Goal: Task Accomplishment & Management: Manage account settings

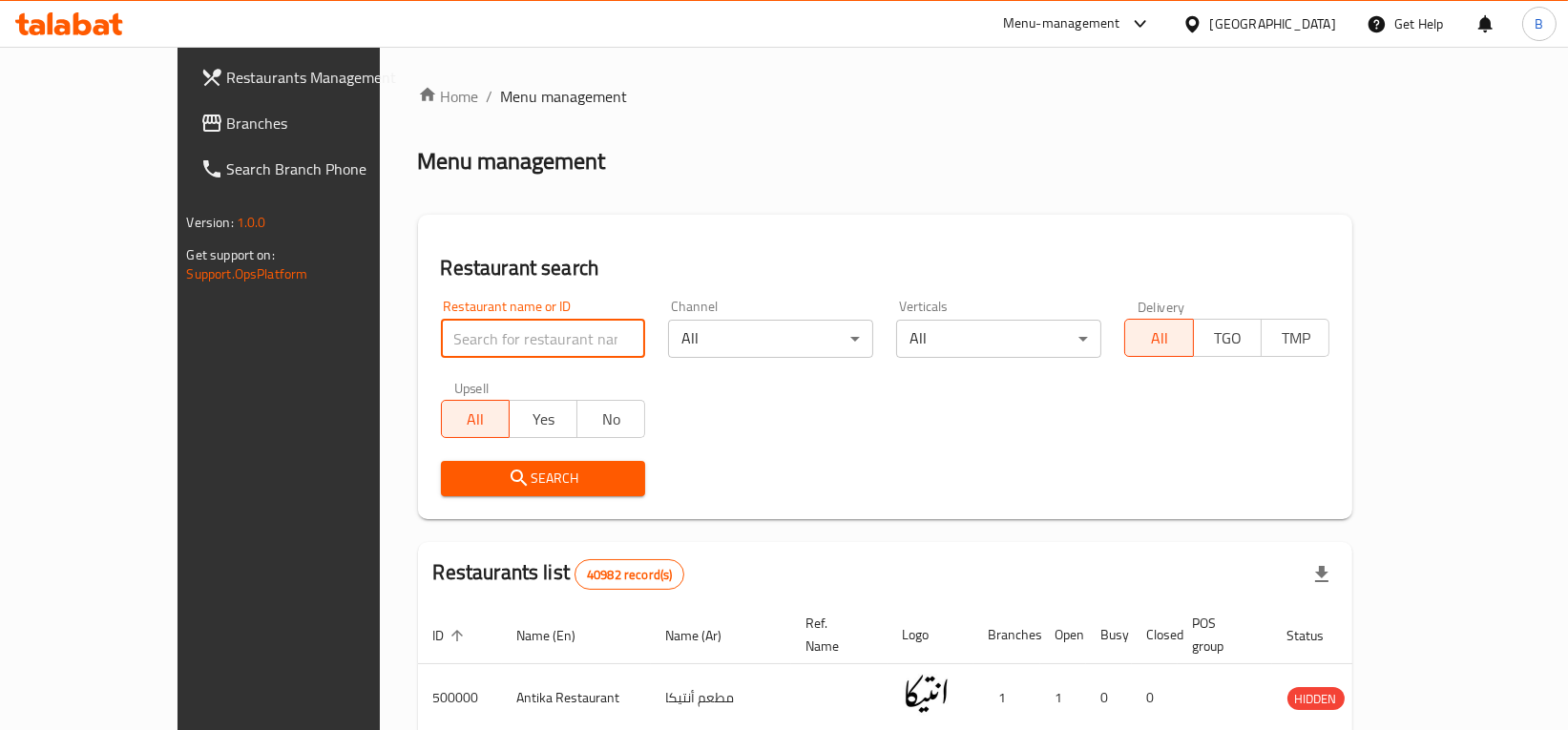
click at [514, 328] on input "search" at bounding box center [543, 339] width 205 height 38
type input "sushi time"
click at [457, 488] on span "Search" at bounding box center [544, 478] width 175 height 24
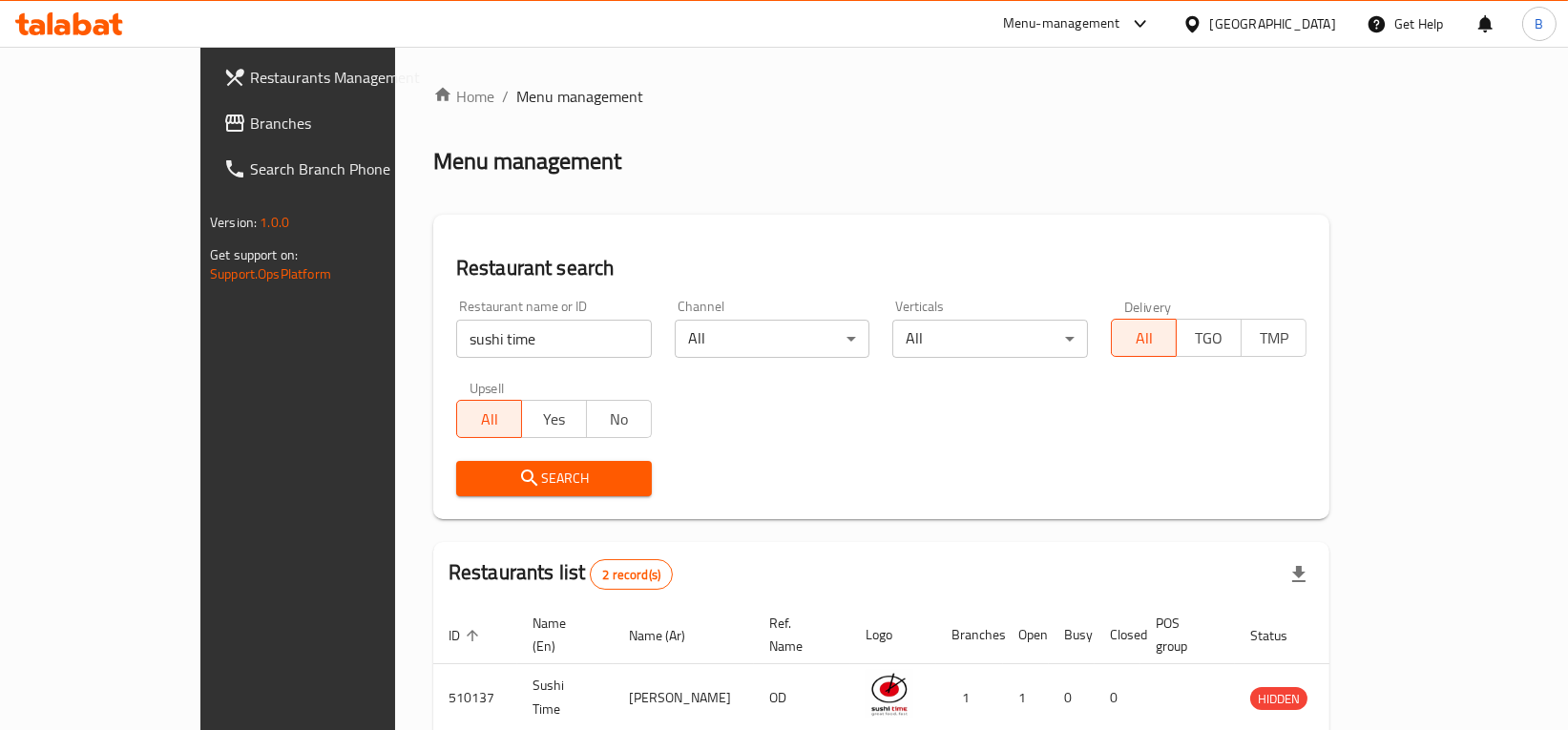
scroll to position [150, 0]
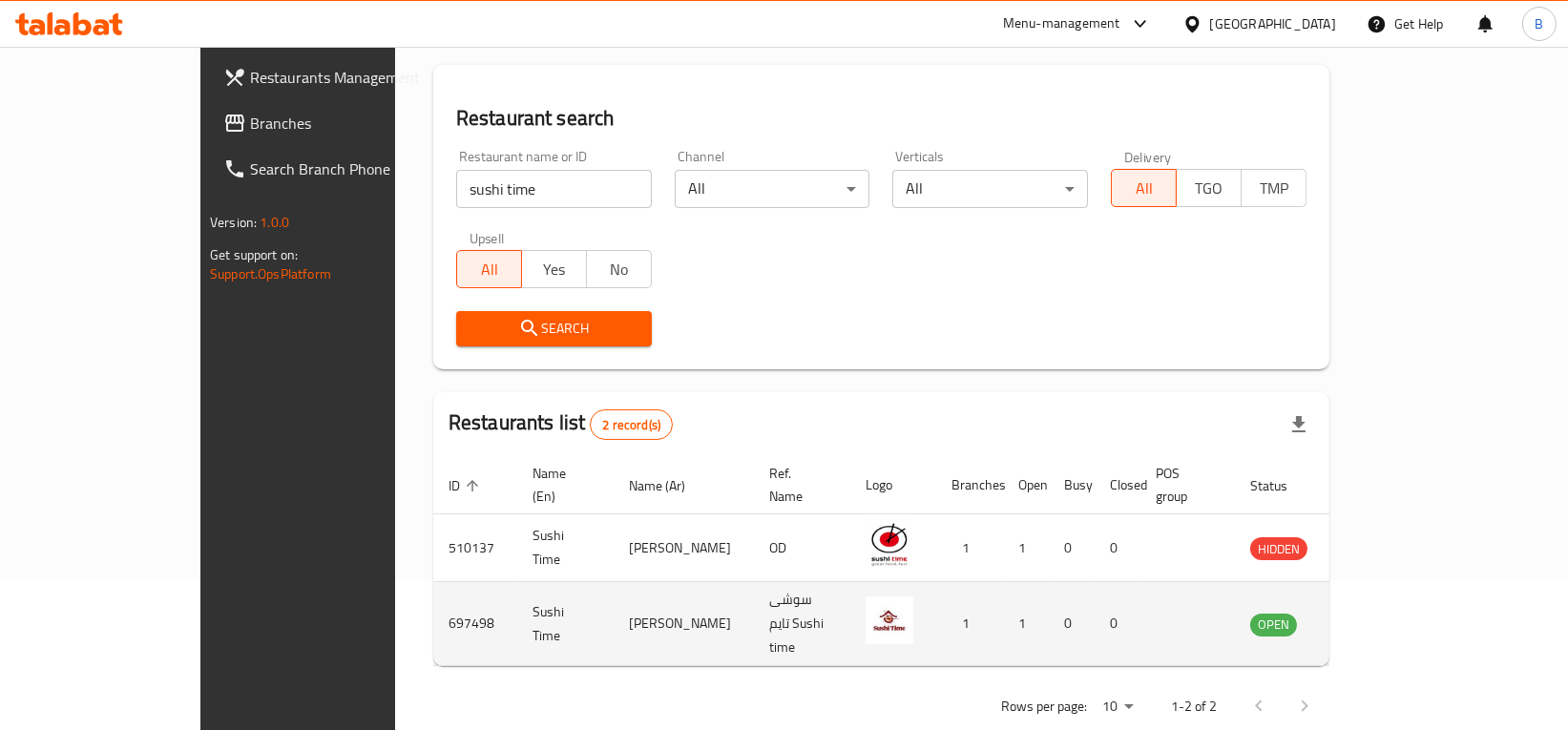
click at [1370, 621] on icon "enhanced table" at bounding box center [1366, 625] width 7 height 8
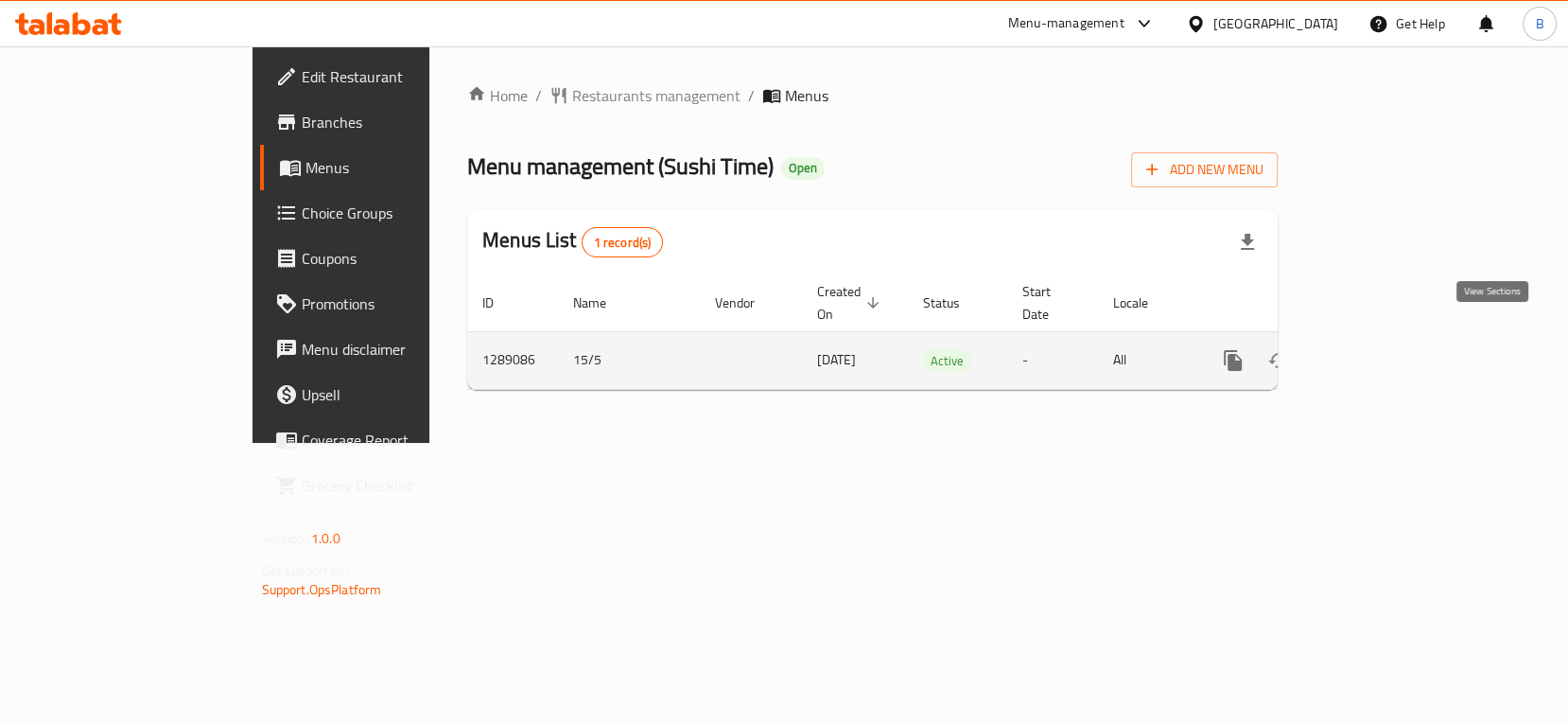
click at [1380, 349] on icon "enhanced table" at bounding box center [1369, 360] width 22 height 22
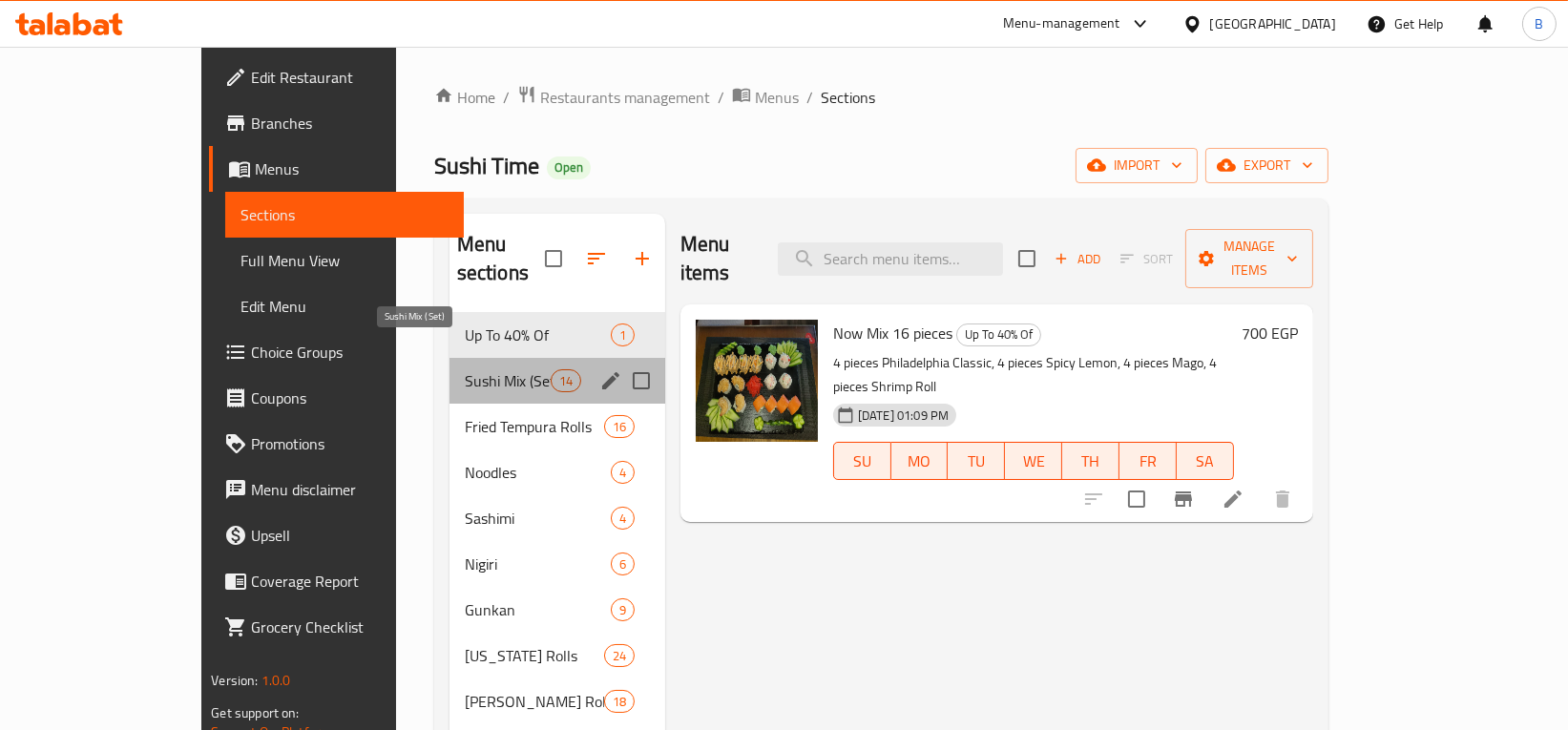
click at [464, 369] on span "Sushi Mix (Set)" at bounding box center [508, 380] width 86 height 23
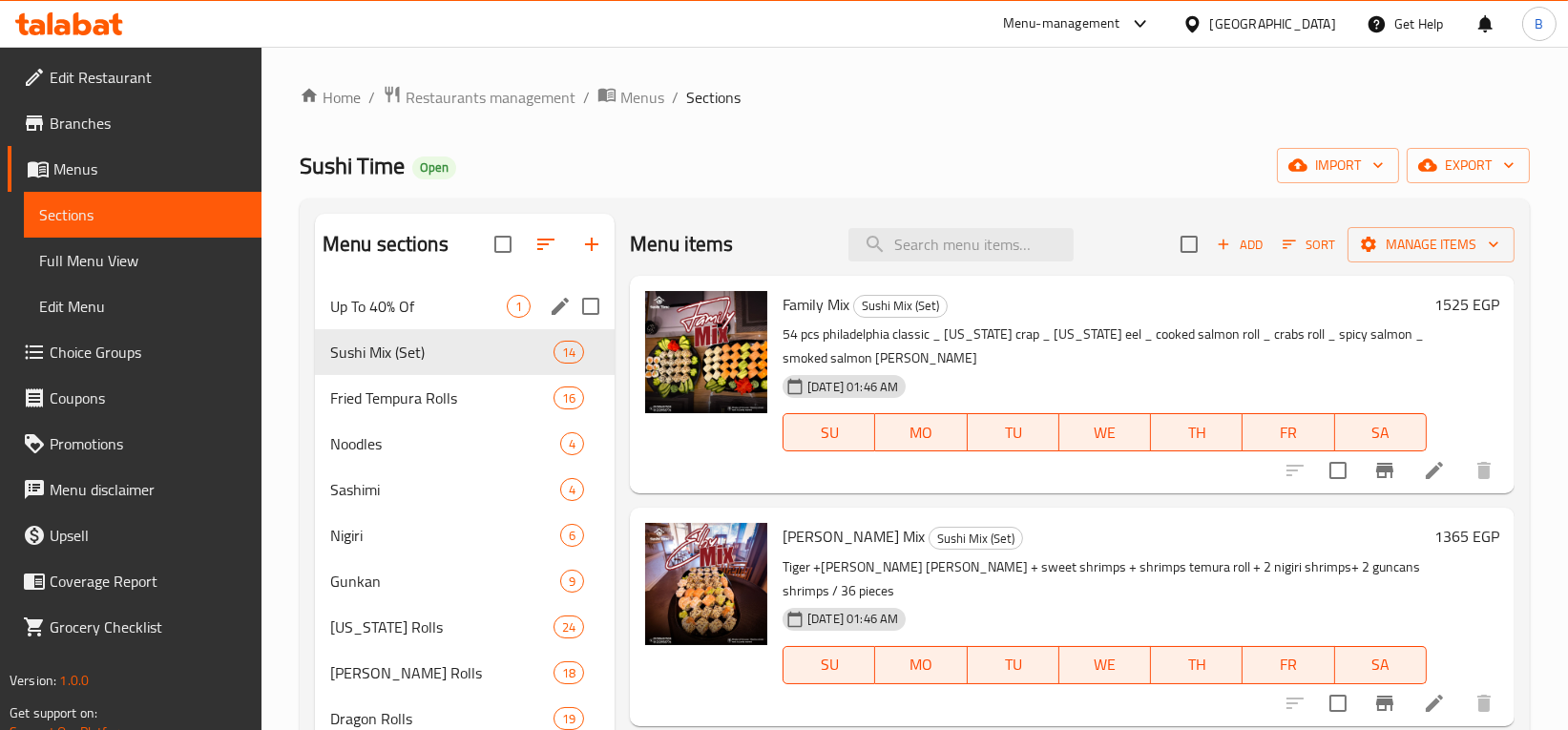
click at [455, 319] on div "Up To 40% Of 1" at bounding box center [464, 306] width 299 height 46
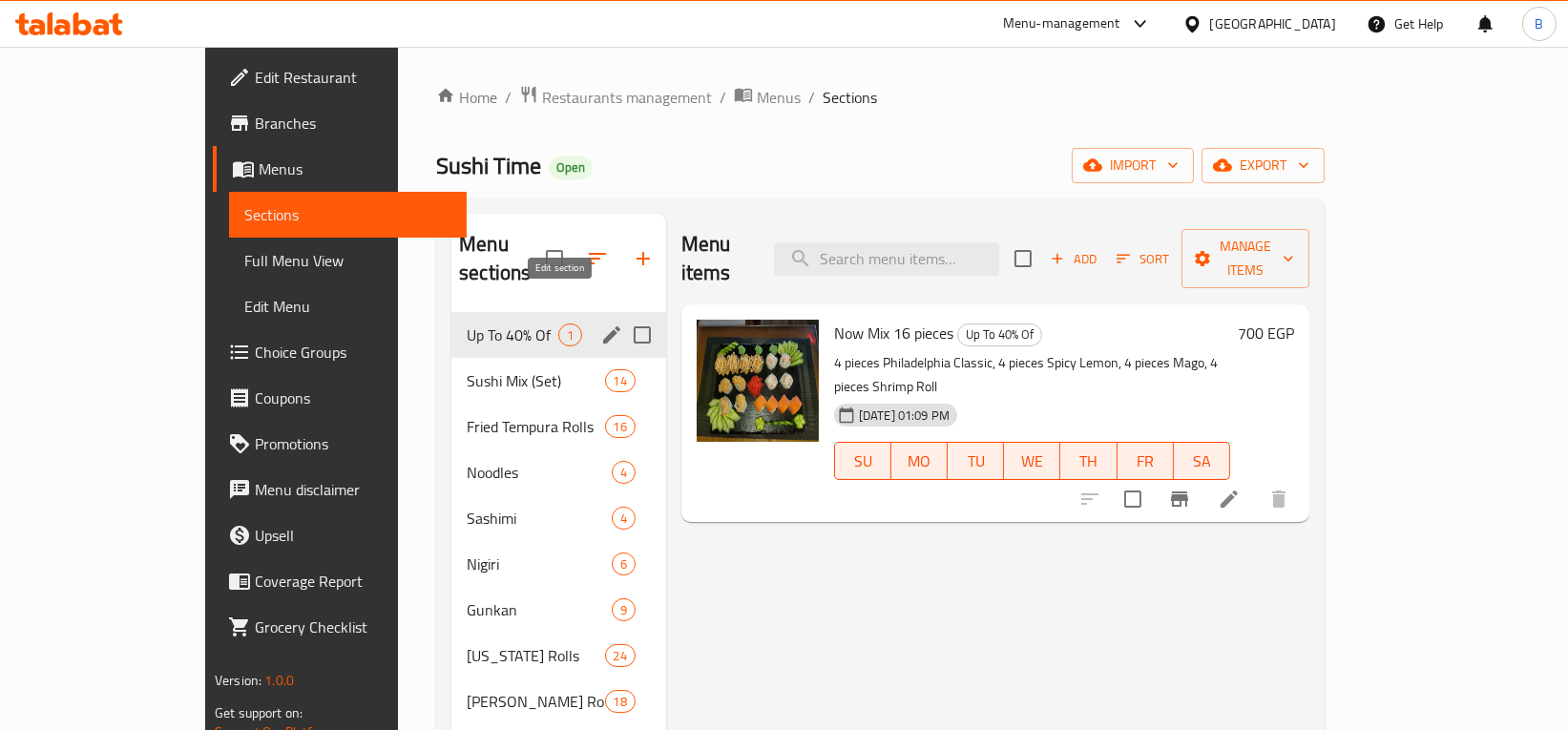
click at [601, 324] on icon "edit" at bounding box center [612, 335] width 23 height 23
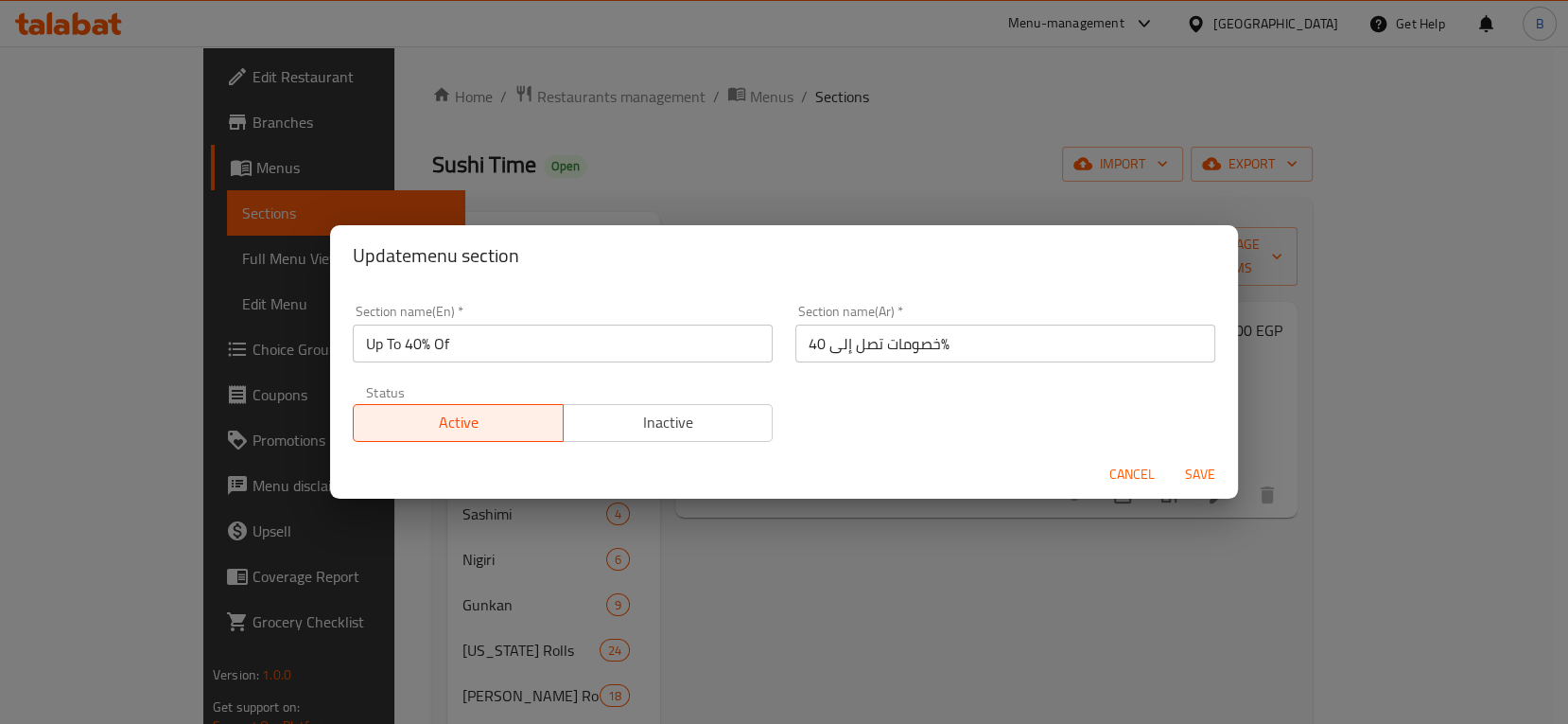
click at [615, 340] on input "Up To 40% Of" at bounding box center [563, 343] width 420 height 38
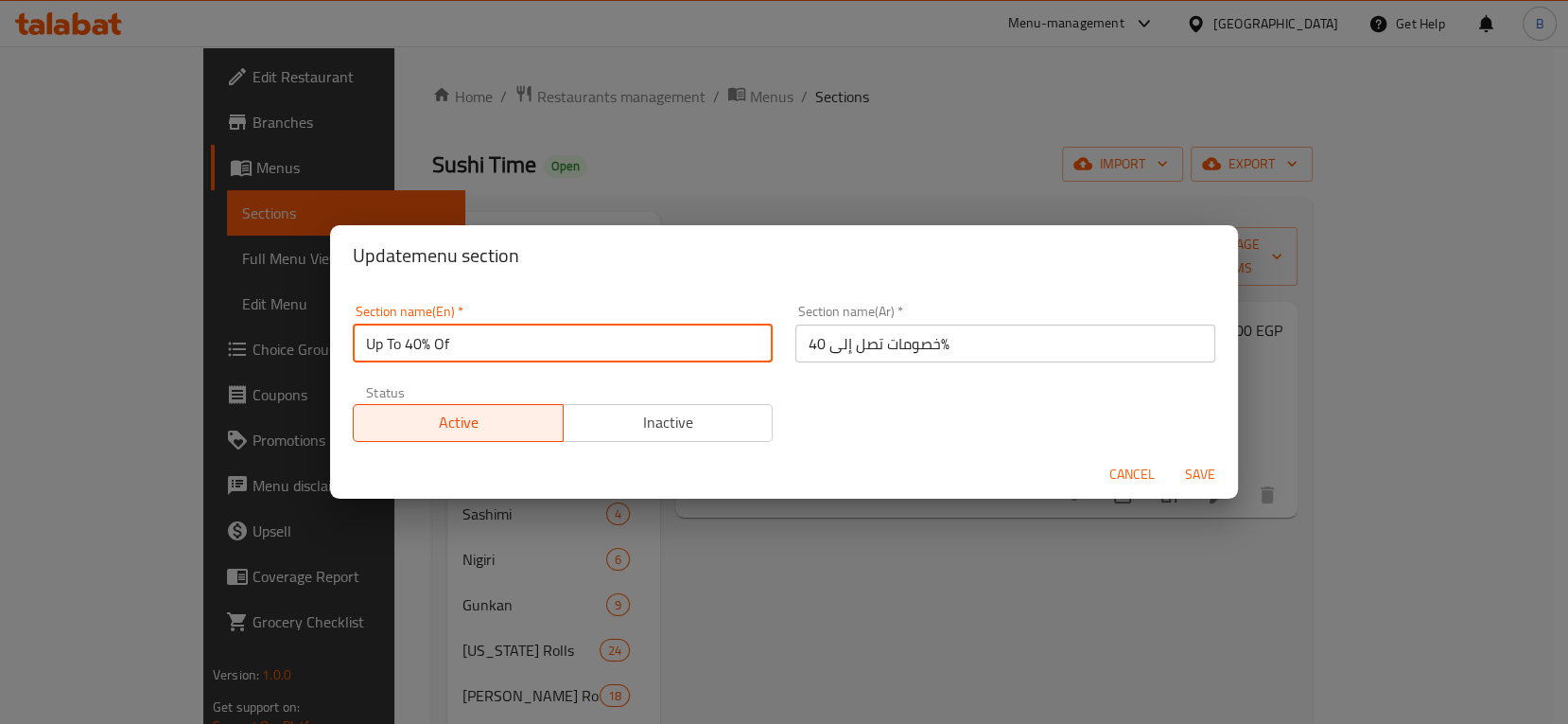
click at [615, 340] on input "Up To 40% Of" at bounding box center [563, 343] width 420 height 38
type input "Hot Deals"
click at [947, 352] on input "خصومات تصل إلى 40%" at bounding box center [1006, 343] width 420 height 38
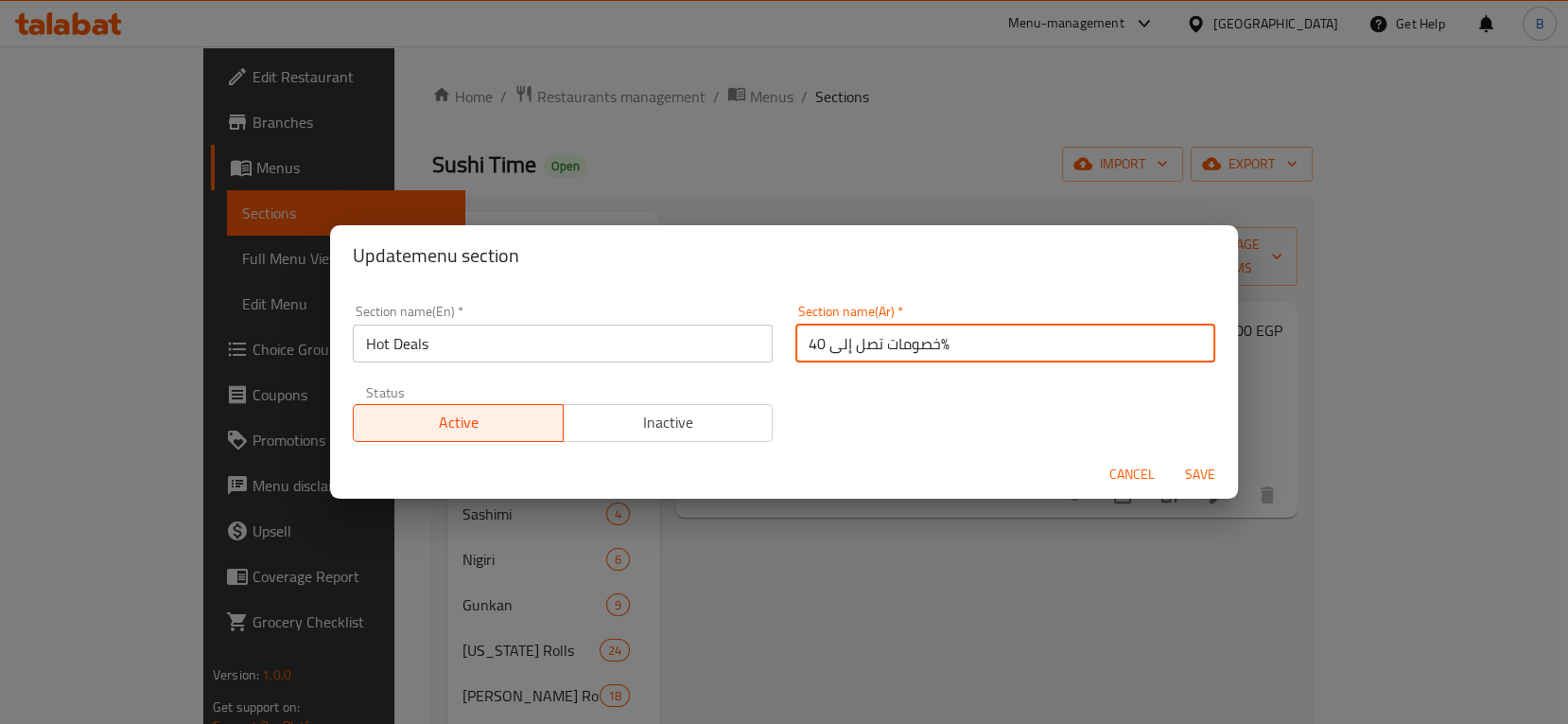
click at [947, 352] on input "خصومات تصل إلى 40%" at bounding box center [1006, 343] width 420 height 38
type input "احدث العروض"
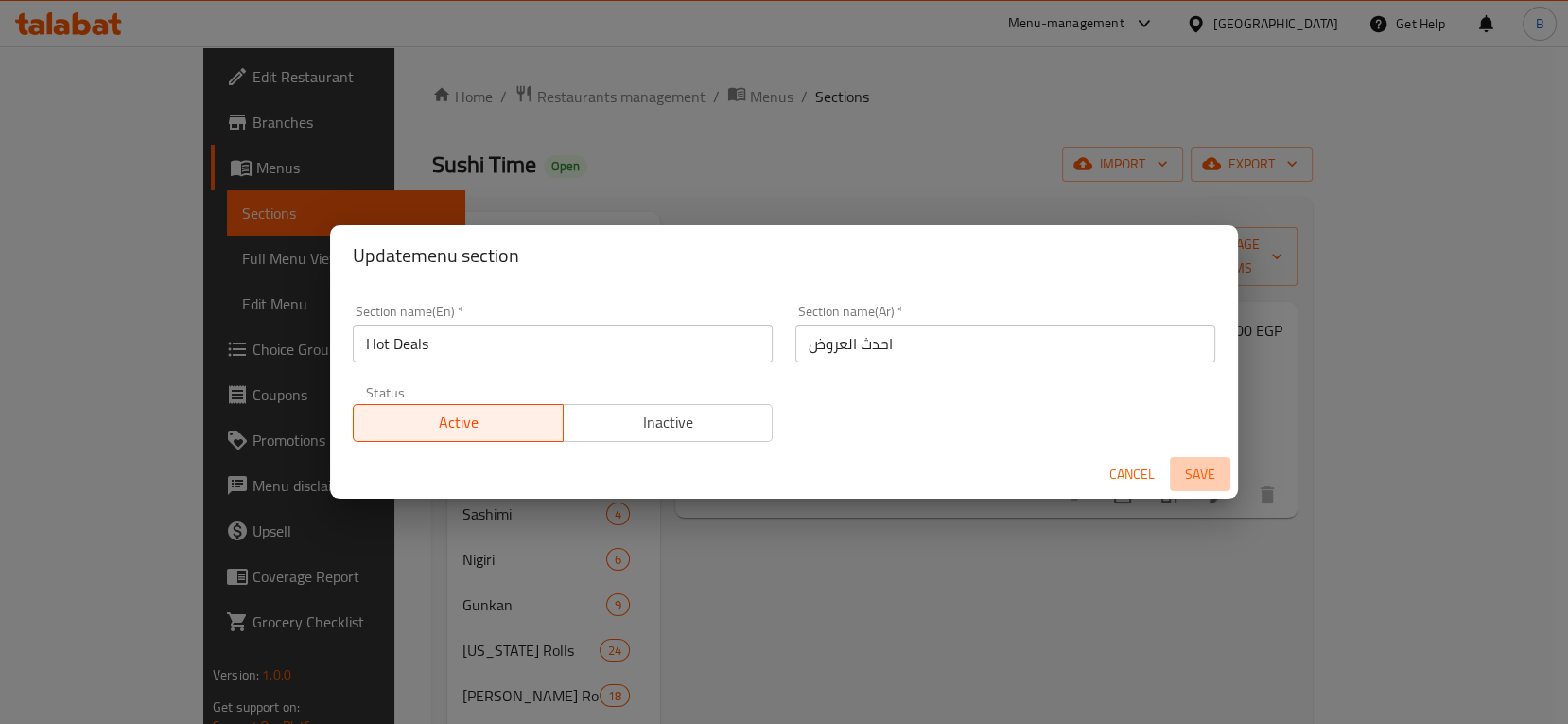
click at [1204, 472] on span "Save" at bounding box center [1199, 474] width 46 height 23
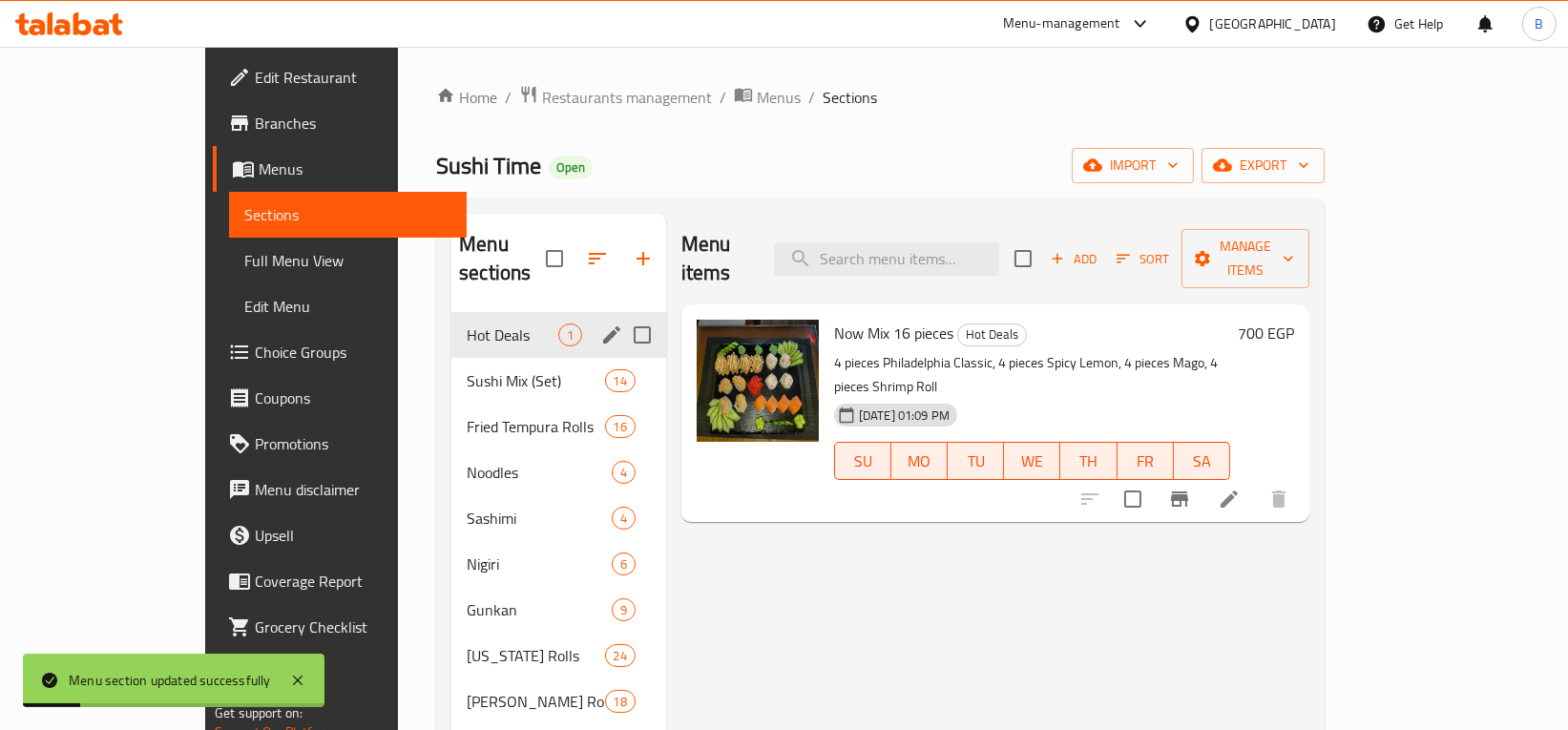
click at [862, 574] on div "Menu items Add Sort Manage items Now Mix 16 pieces Hot Deals 4 pieces Philadelp…" at bounding box center [988, 587] width 643 height 747
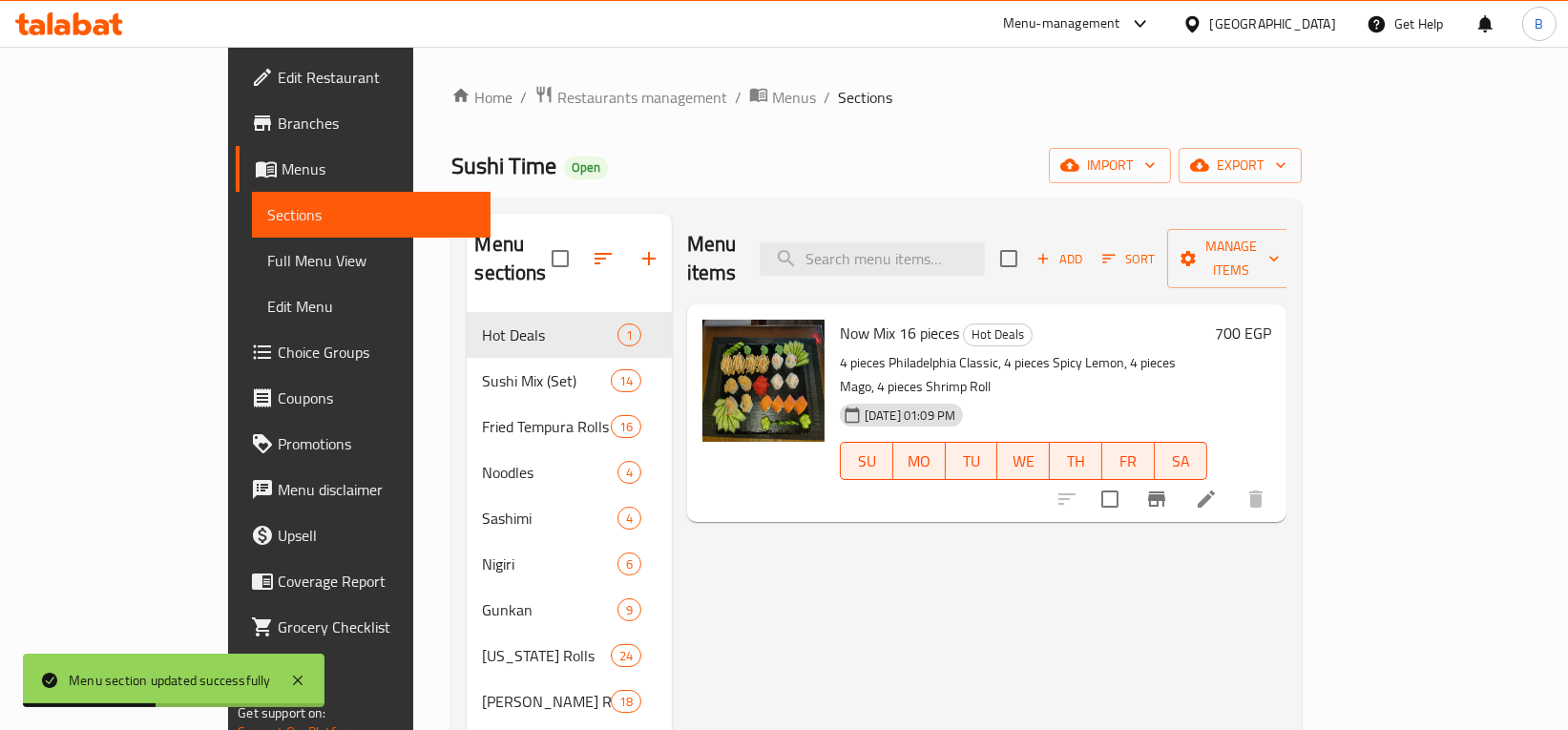
click at [1120, 19] on div "Menu-management" at bounding box center [1062, 24] width 118 height 23
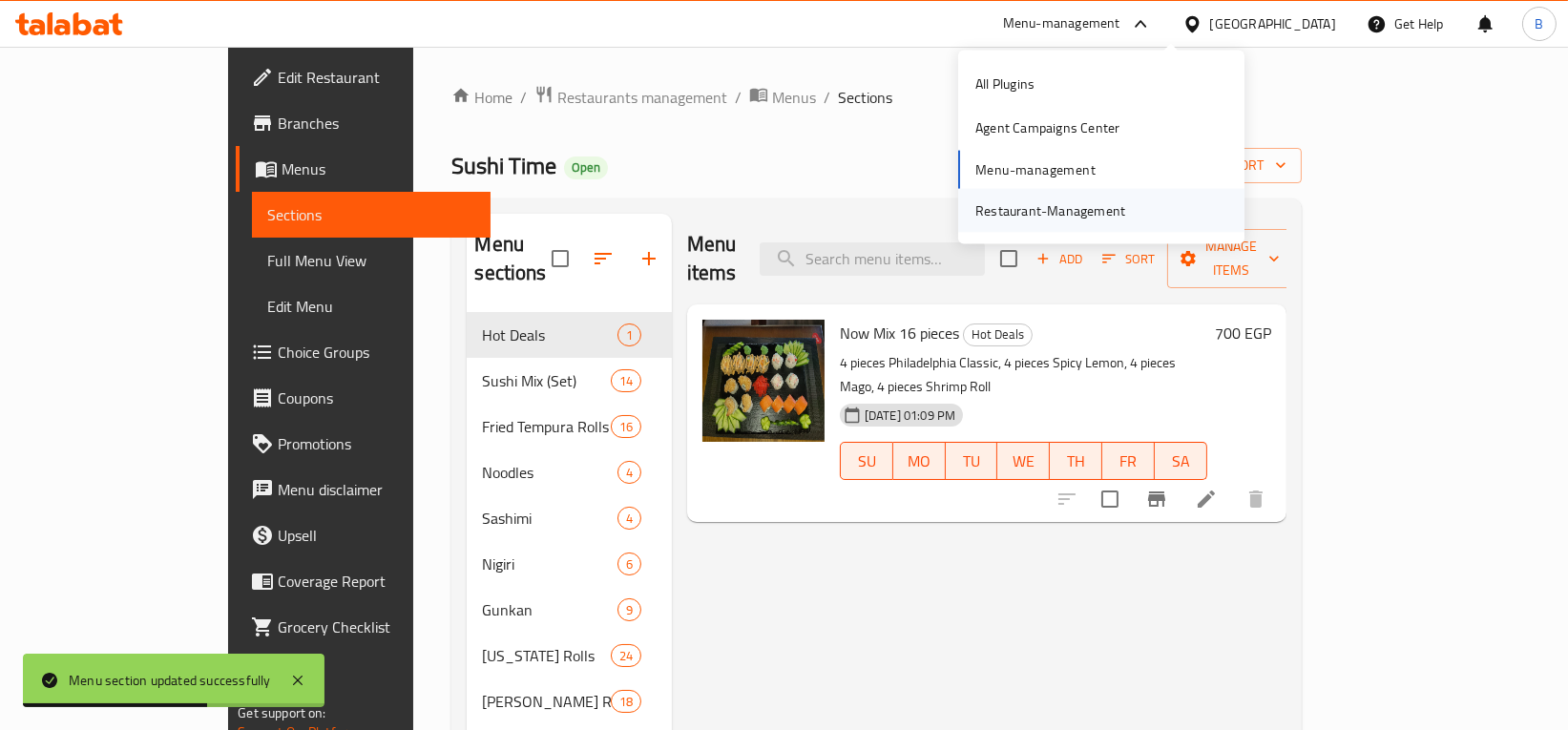
click at [1083, 217] on div "Restaurant-Management" at bounding box center [1051, 209] width 150 height 21
